Goal: Navigation & Orientation: Find specific page/section

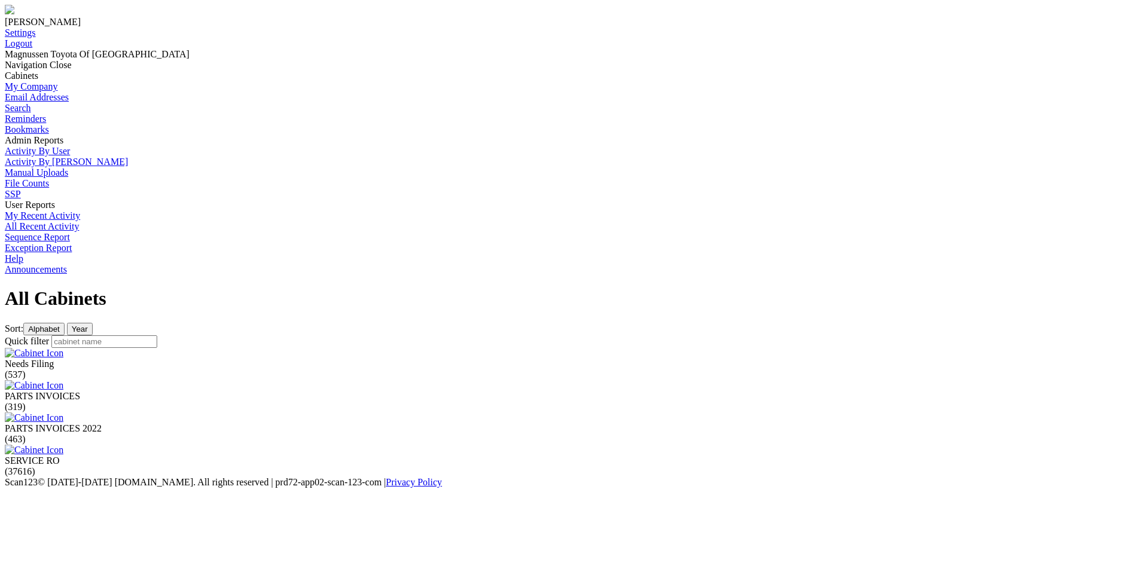
click at [63, 445] on img at bounding box center [34, 450] width 59 height 11
